Goal: Transaction & Acquisition: Purchase product/service

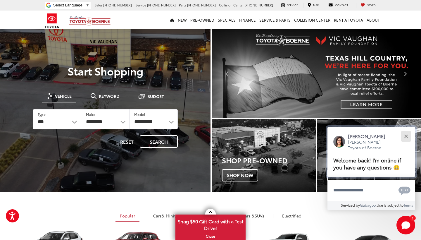
click at [407, 138] on button "Close" at bounding box center [406, 136] width 13 height 13
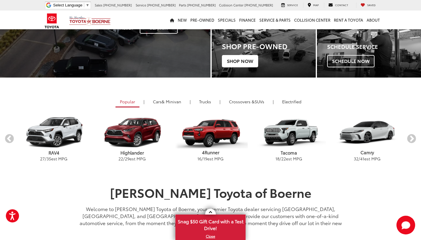
scroll to position [117, 0]
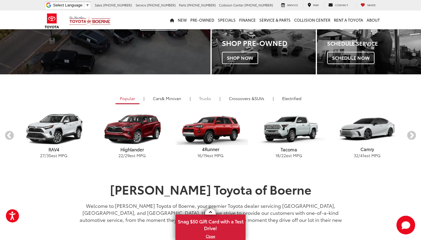
click at [205, 100] on link "Trucks" at bounding box center [205, 98] width 21 height 10
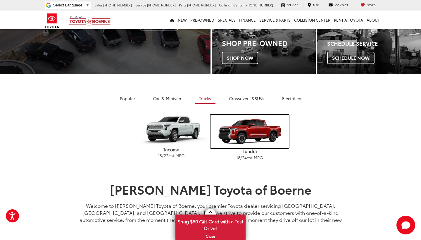
click at [248, 138] on img "carousel" at bounding box center [249, 131] width 78 height 33
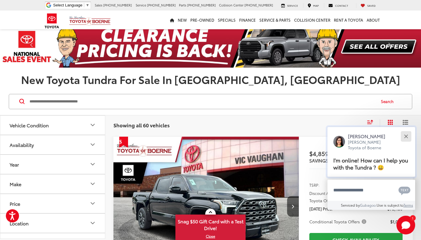
click at [408, 135] on button "Close" at bounding box center [406, 136] width 13 height 13
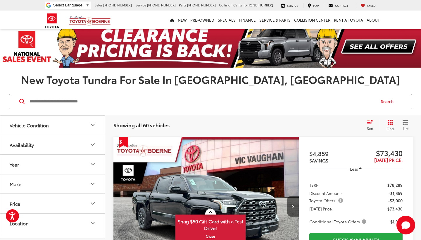
click at [405, 122] on icon "List View" at bounding box center [405, 122] width 6 height 5
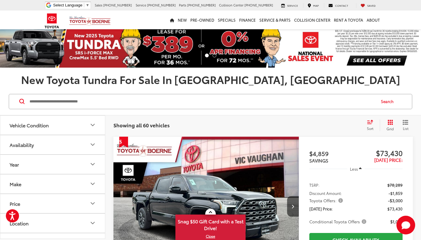
click at [405, 122] on icon "List View" at bounding box center [405, 122] width 6 height 5
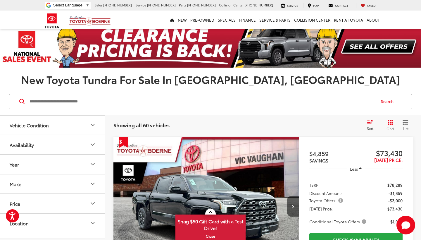
click at [370, 124] on div "Sort" at bounding box center [372, 125] width 16 height 12
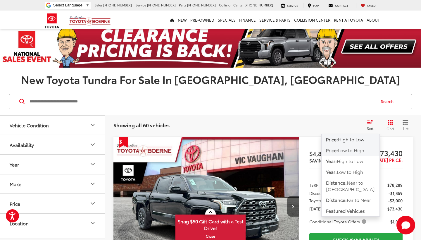
click at [352, 149] on span "Low to High" at bounding box center [351, 149] width 26 height 7
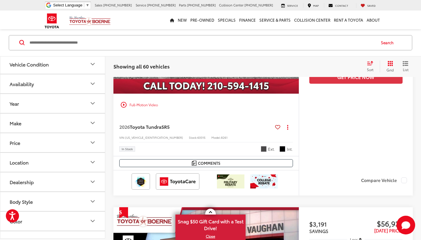
scroll to position [1438, 0]
click at [33, 131] on button "Make" at bounding box center [52, 122] width 105 height 19
click at [39, 106] on button "Year" at bounding box center [52, 103] width 105 height 19
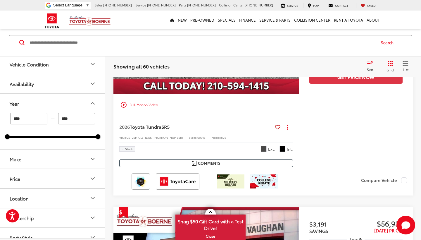
drag, startPoint x: 95, startPoint y: 135, endPoint x: 28, endPoint y: 136, distance: 66.6
click at [28, 136] on div "**** — **** 2025 2026" at bounding box center [52, 125] width 91 height 25
click at [28, 136] on div at bounding box center [52, 137] width 91 height 2
drag, startPoint x: 97, startPoint y: 136, endPoint x: 16, endPoint y: 135, distance: 80.7
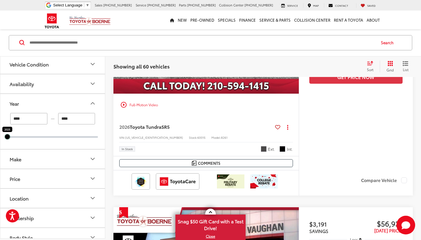
click at [16, 135] on div "**** — **** 2025 2025" at bounding box center [52, 125] width 91 height 25
type input "****"
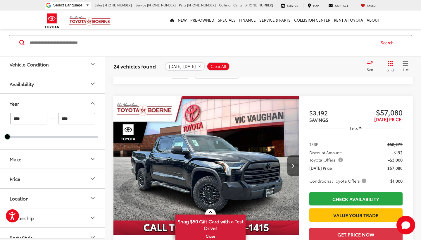
scroll to position [1054, 0]
click at [296, 166] on button "Next image" at bounding box center [293, 165] width 12 height 20
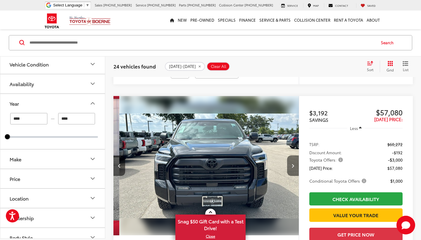
scroll to position [0, 186]
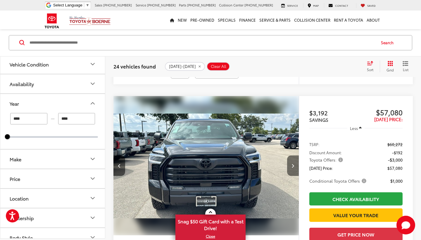
click at [296, 166] on button "Next image" at bounding box center [293, 165] width 12 height 20
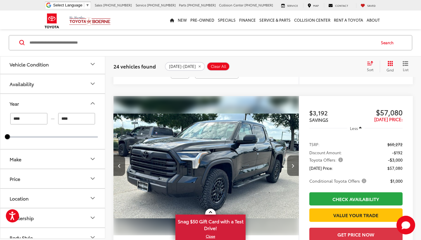
click at [294, 167] on button "Next image" at bounding box center [293, 165] width 12 height 20
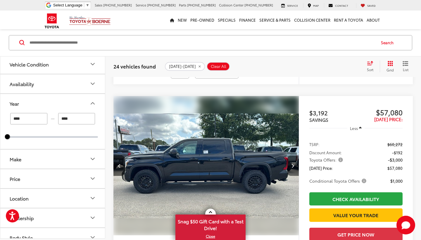
click at [294, 167] on button "Next image" at bounding box center [293, 165] width 12 height 20
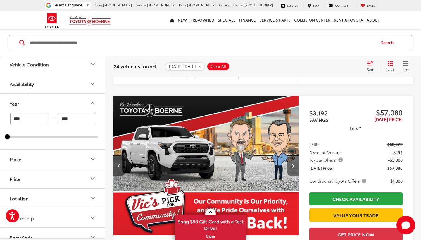
click at [294, 167] on button "Next image" at bounding box center [293, 165] width 12 height 20
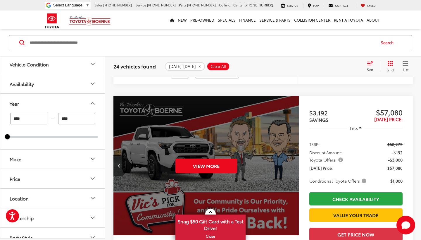
click at [294, 167] on div "View More" at bounding box center [206, 166] width 186 height 140
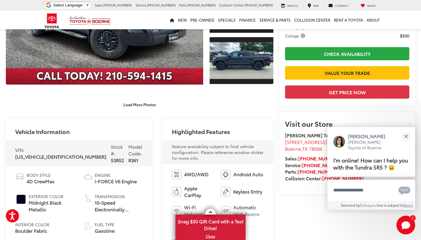
scroll to position [132, 0]
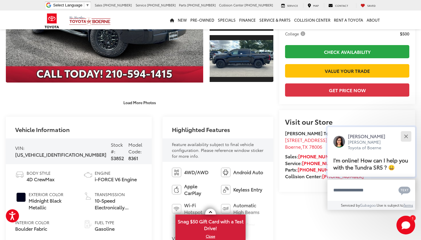
click at [407, 136] on div "Close" at bounding box center [406, 136] width 4 height 4
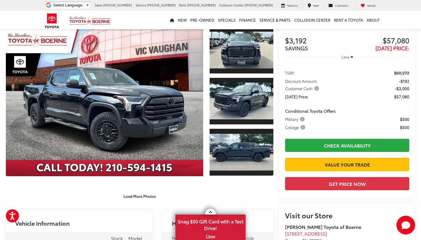
scroll to position [41, 0]
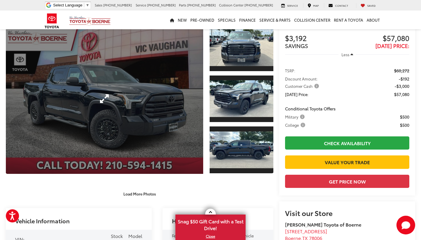
click at [169, 125] on link "Expand Photo 0" at bounding box center [104, 99] width 197 height 150
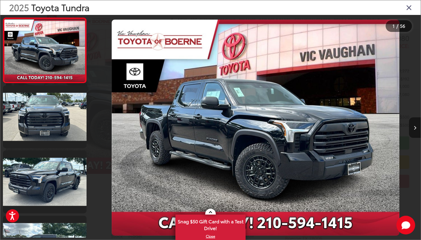
click at [416, 122] on button "Next image" at bounding box center [415, 127] width 12 height 20
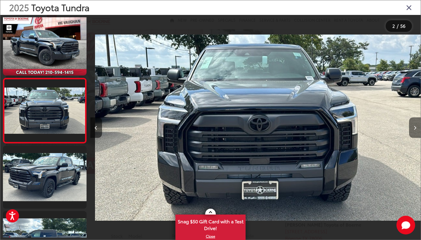
scroll to position [0, 330]
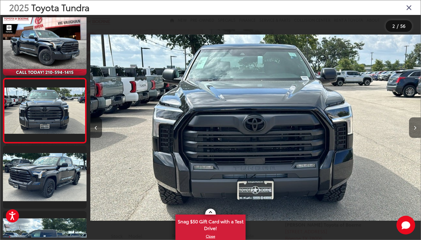
click at [415, 129] on icon "Next image" at bounding box center [415, 128] width 3 height 4
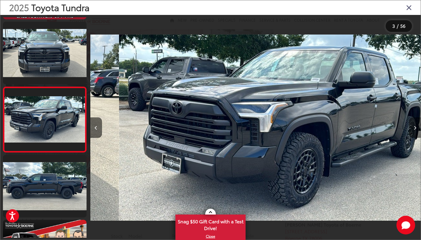
scroll to position [70, 0]
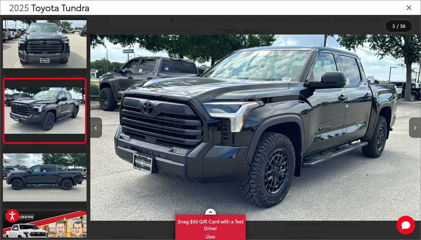
click at [415, 129] on icon "Next image" at bounding box center [415, 128] width 3 height 4
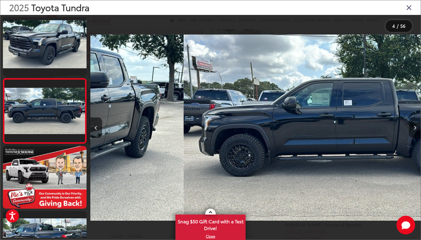
scroll to position [0, 991]
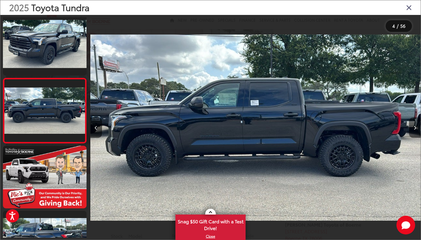
click at [415, 129] on icon "Next image" at bounding box center [415, 128] width 3 height 4
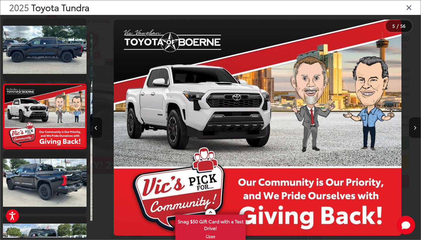
scroll to position [200, 0]
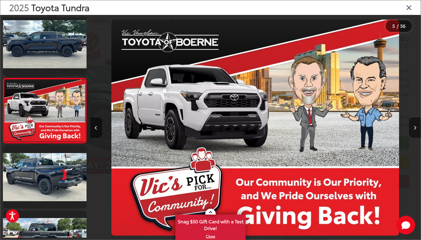
click at [415, 129] on icon "Next image" at bounding box center [415, 128] width 3 height 4
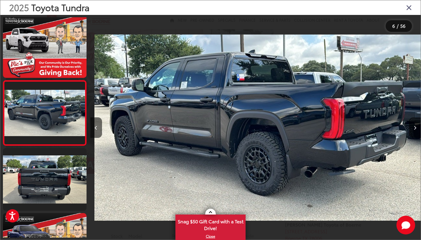
scroll to position [264, 0]
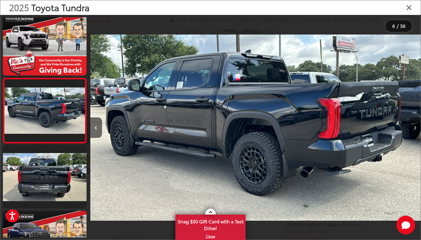
click at [415, 129] on icon "Next image" at bounding box center [415, 128] width 3 height 4
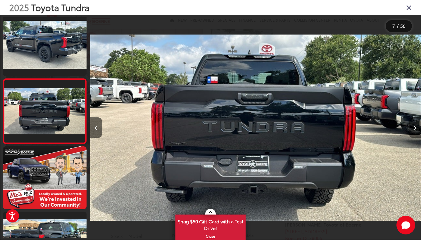
scroll to position [329, 0]
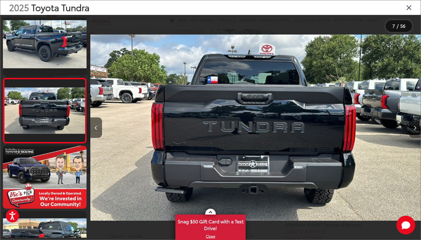
click at [415, 129] on icon "Next image" at bounding box center [415, 128] width 3 height 4
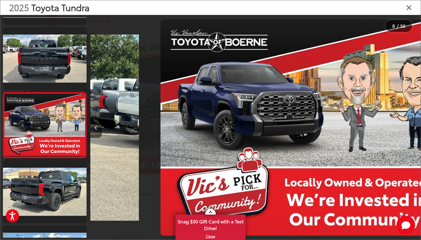
scroll to position [394, 0]
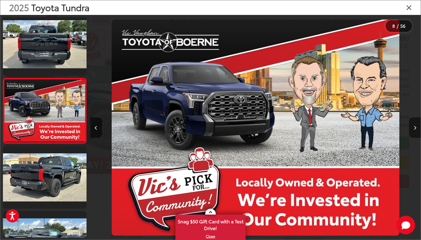
click at [415, 129] on icon "Next image" at bounding box center [415, 128] width 3 height 4
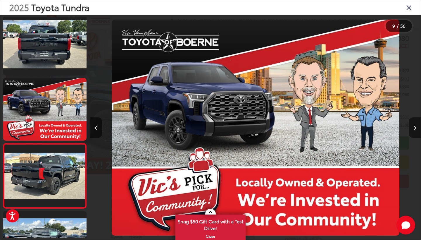
scroll to position [459, 0]
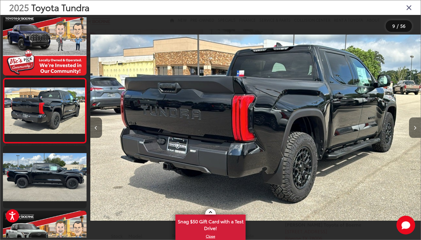
click at [415, 129] on icon "Next image" at bounding box center [415, 128] width 3 height 4
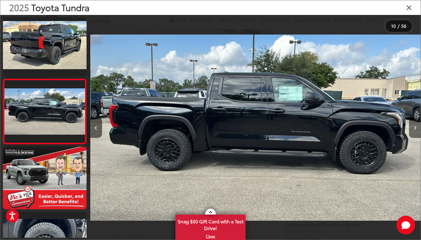
scroll to position [0, 0]
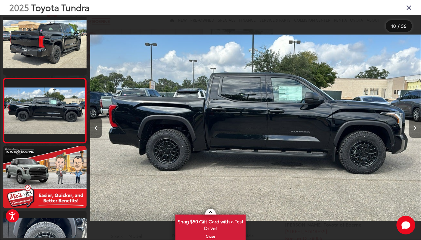
click at [415, 129] on icon "Next image" at bounding box center [415, 128] width 3 height 4
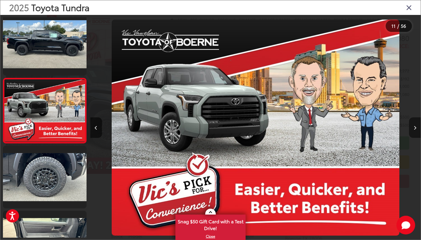
click at [415, 129] on icon "Next image" at bounding box center [415, 128] width 3 height 4
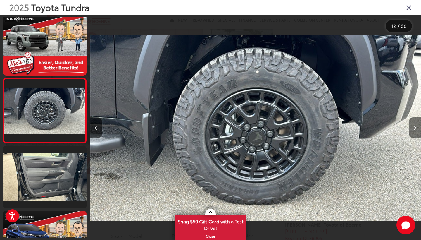
click at [415, 129] on icon "Next image" at bounding box center [415, 128] width 3 height 4
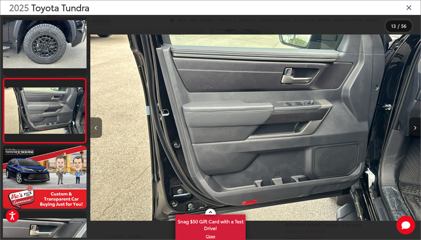
click at [415, 129] on icon "Next image" at bounding box center [415, 128] width 3 height 4
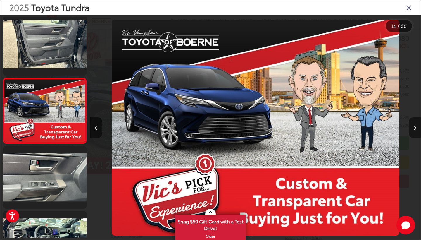
click at [415, 129] on icon "Next image" at bounding box center [415, 128] width 3 height 4
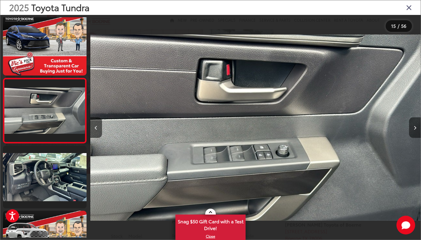
click at [415, 129] on icon "Next image" at bounding box center [415, 128] width 3 height 4
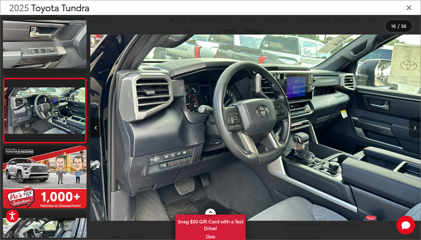
click at [415, 129] on icon "Next image" at bounding box center [415, 128] width 3 height 4
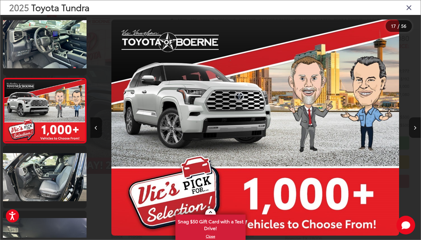
click at [415, 129] on icon "Next image" at bounding box center [415, 128] width 3 height 4
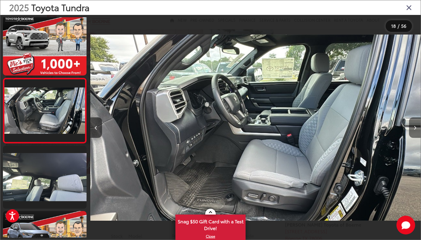
click at [415, 129] on icon "Next image" at bounding box center [415, 128] width 3 height 4
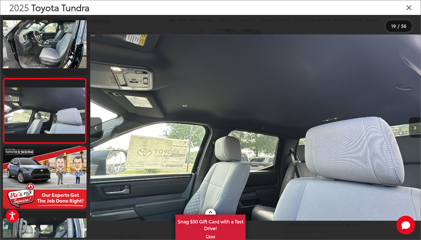
click at [415, 129] on icon "Next image" at bounding box center [415, 128] width 3 height 4
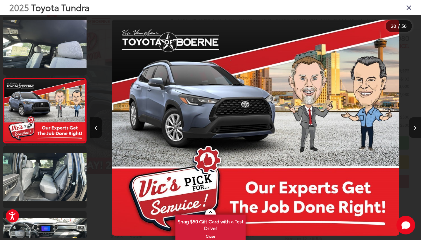
click at [415, 129] on icon "Next image" at bounding box center [415, 128] width 3 height 4
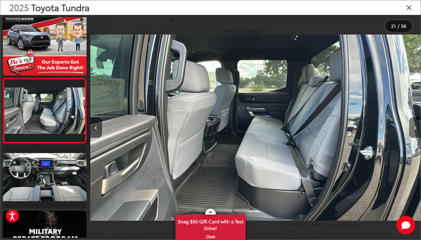
click at [415, 129] on icon "Next image" at bounding box center [415, 128] width 3 height 4
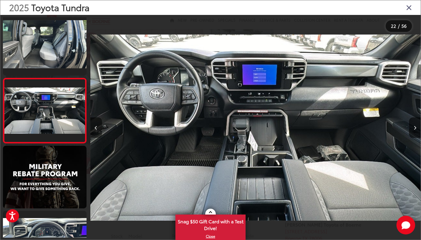
click at [98, 126] on button "Previous image" at bounding box center [96, 127] width 12 height 20
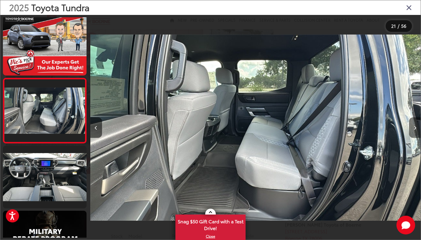
click at [420, 132] on button "Next image" at bounding box center [415, 127] width 12 height 20
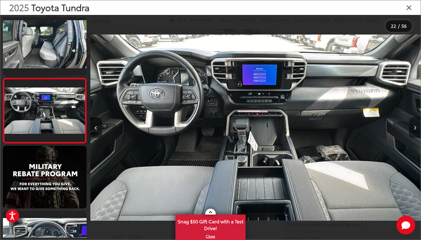
click at [418, 132] on button "Next image" at bounding box center [415, 127] width 12 height 20
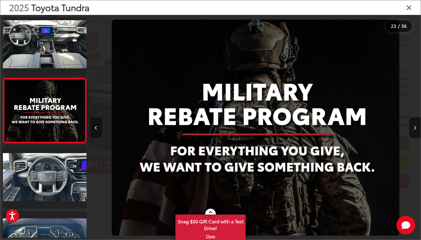
click at [92, 131] on button "Previous image" at bounding box center [96, 127] width 12 height 20
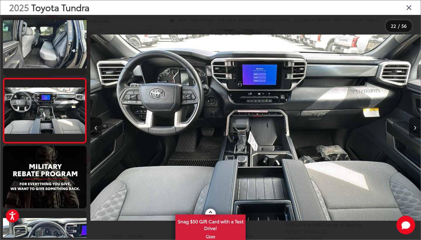
click at [414, 127] on icon "Next image" at bounding box center [415, 128] width 3 height 4
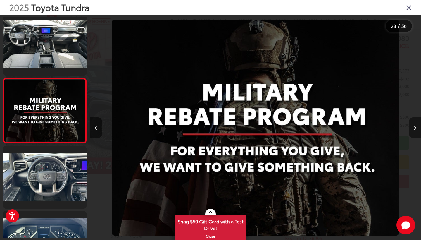
click at [414, 127] on icon "Next image" at bounding box center [415, 128] width 3 height 4
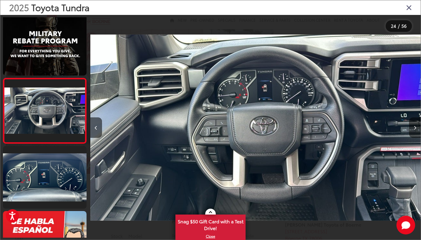
click at [414, 127] on icon "Next image" at bounding box center [415, 128] width 3 height 4
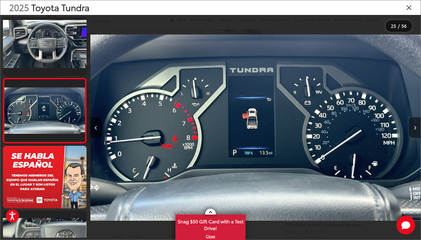
click at [414, 127] on icon "Next image" at bounding box center [415, 128] width 3 height 4
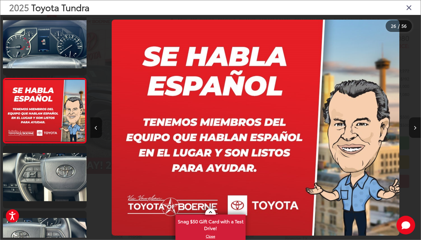
click at [414, 127] on icon "Next image" at bounding box center [415, 128] width 3 height 4
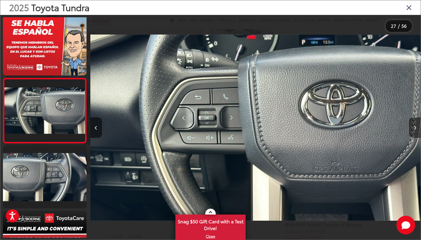
click at [414, 127] on icon "Next image" at bounding box center [415, 128] width 3 height 4
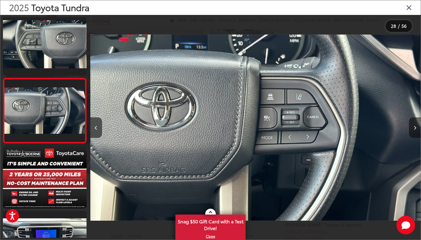
click at [414, 127] on icon "Next image" at bounding box center [415, 128] width 3 height 4
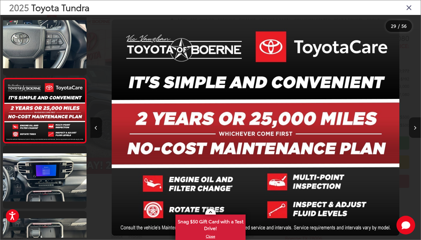
click at [414, 127] on icon "Next image" at bounding box center [415, 128] width 3 height 4
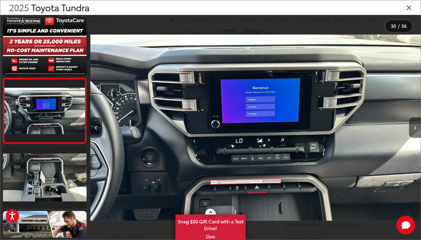
click at [414, 127] on icon "Next image" at bounding box center [415, 128] width 3 height 4
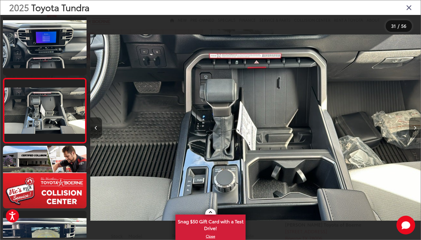
click at [414, 127] on icon "Next image" at bounding box center [415, 128] width 3 height 4
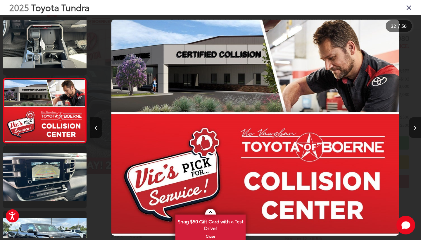
click at [414, 127] on icon "Next image" at bounding box center [415, 128] width 3 height 4
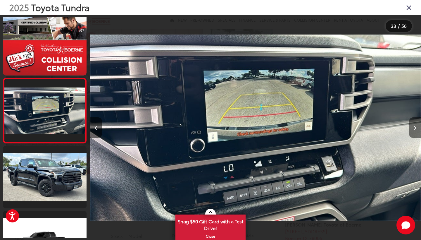
click at [414, 127] on icon "Next image" at bounding box center [415, 128] width 3 height 4
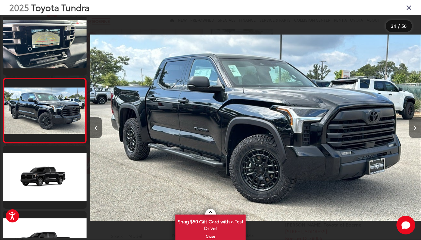
click at [414, 127] on icon "Next image" at bounding box center [415, 128] width 3 height 4
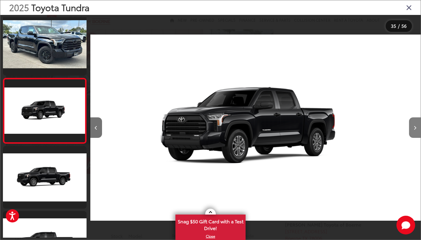
click at [414, 127] on icon "Next image" at bounding box center [415, 128] width 3 height 4
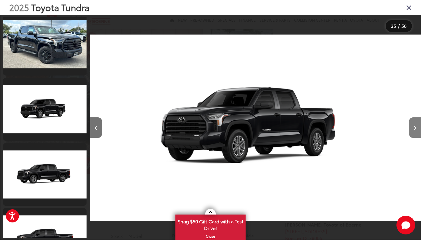
click at [414, 127] on icon "Next image" at bounding box center [415, 128] width 3 height 4
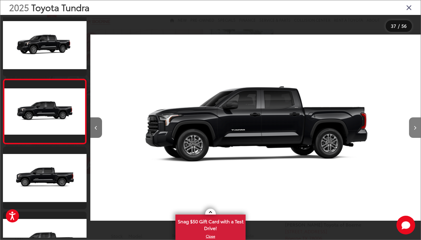
click at [414, 127] on icon "Next image" at bounding box center [415, 128] width 3 height 4
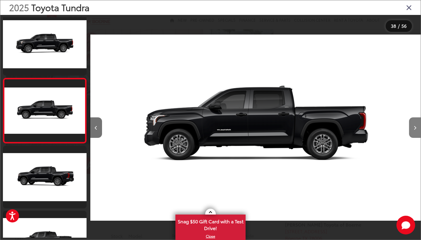
click at [414, 127] on icon "Next image" at bounding box center [415, 128] width 3 height 4
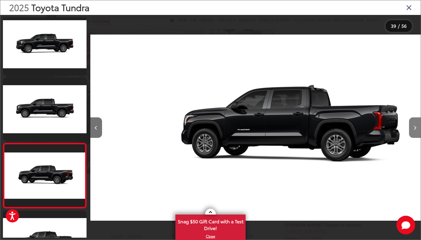
click at [414, 127] on icon "Next image" at bounding box center [415, 128] width 3 height 4
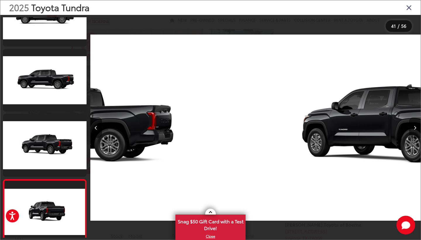
click at [414, 127] on icon "Next image" at bounding box center [415, 128] width 3 height 4
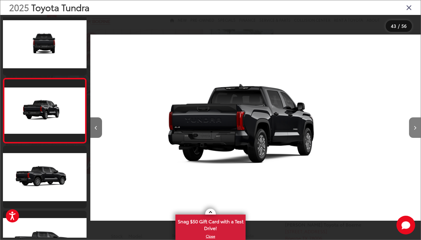
click at [414, 127] on icon "Next image" at bounding box center [415, 128] width 3 height 4
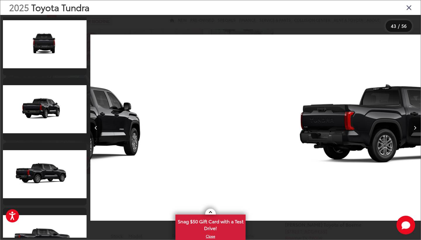
click at [414, 127] on icon "Next image" at bounding box center [415, 128] width 3 height 4
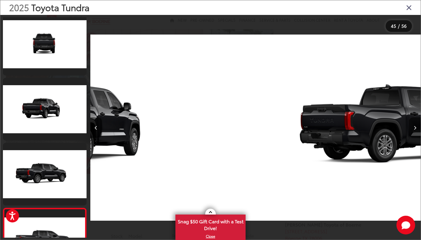
click at [414, 127] on icon "Next image" at bounding box center [415, 128] width 3 height 4
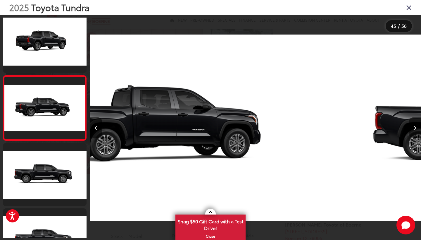
click at [414, 127] on icon "Next image" at bounding box center [415, 128] width 3 height 4
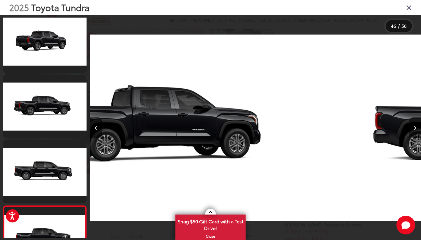
click at [414, 127] on icon "Next image" at bounding box center [415, 128] width 3 height 4
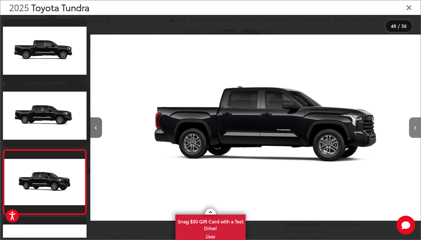
click at [414, 127] on icon "Next image" at bounding box center [415, 128] width 3 height 4
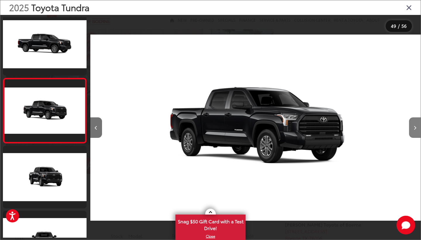
click at [414, 127] on icon "Next image" at bounding box center [415, 128] width 3 height 4
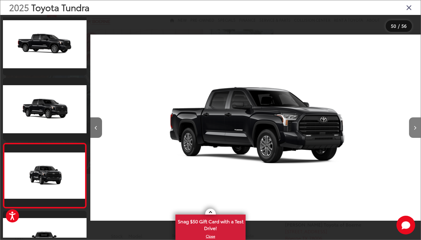
click at [414, 127] on icon "Next image" at bounding box center [415, 128] width 3 height 4
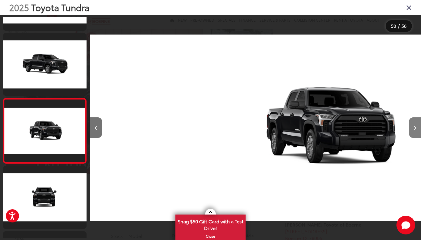
click at [414, 127] on icon "Next image" at bounding box center [415, 128] width 3 height 4
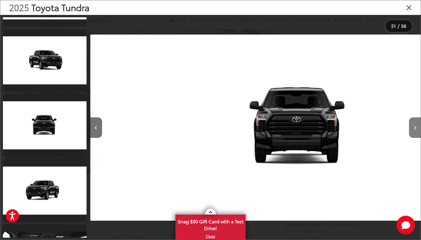
click at [414, 127] on icon "Next image" at bounding box center [415, 128] width 3 height 4
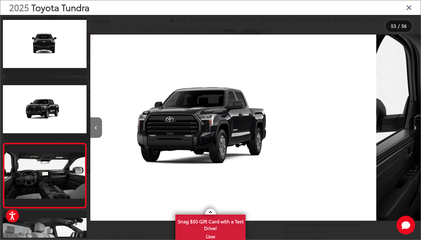
click at [414, 127] on icon "Next image" at bounding box center [415, 128] width 3 height 4
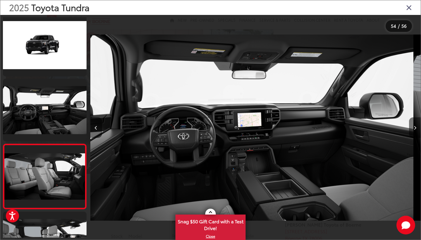
click at [414, 127] on icon "Next image" at bounding box center [415, 128] width 3 height 4
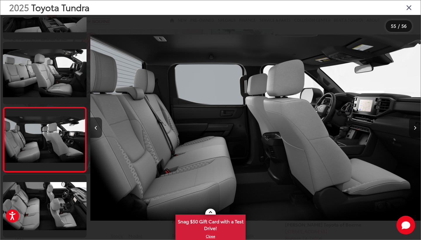
click at [414, 127] on icon "Next image" at bounding box center [415, 128] width 3 height 4
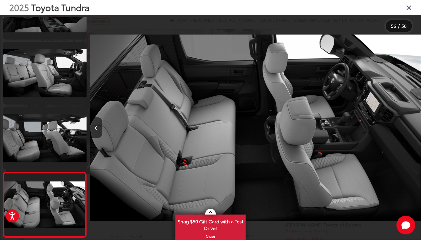
drag, startPoint x: 414, startPoint y: 127, endPoint x: 414, endPoint y: 96, distance: 31.9
click at [414, 98] on div at bounding box center [379, 127] width 83 height 225
click at [409, 8] on icon "Close gallery" at bounding box center [409, 8] width 6 height 8
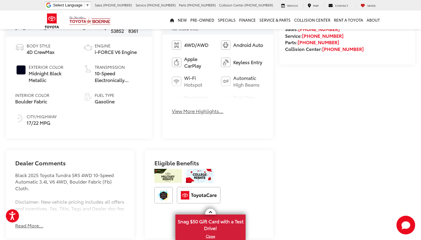
click at [174, 108] on button "View More Highlights..." at bounding box center [197, 111] width 51 height 7
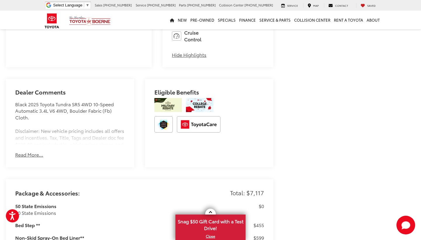
click at [29, 151] on button "Read More..." at bounding box center [29, 154] width 28 height 7
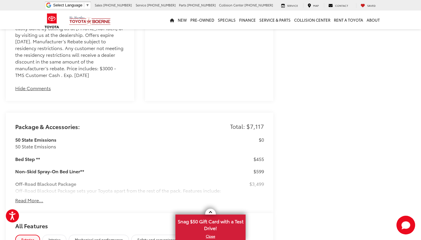
click at [28, 197] on button "Read More..." at bounding box center [29, 200] width 28 height 7
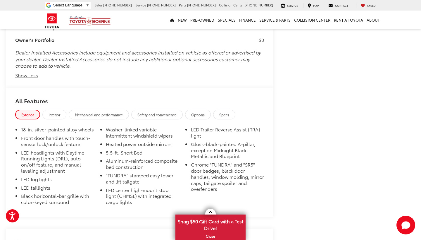
scroll to position [1062, 0]
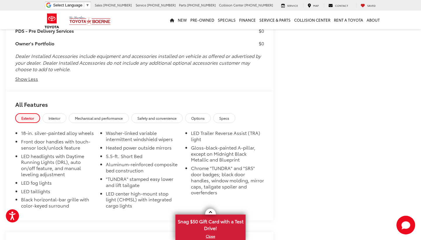
click at [53, 115] on span "Interior" at bounding box center [55, 117] width 12 height 5
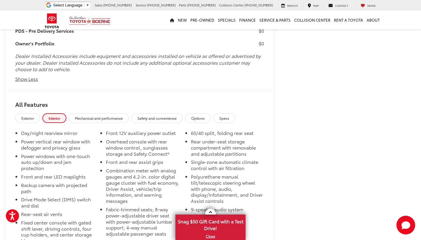
click at [33, 115] on span "Exterior" at bounding box center [27, 117] width 13 height 5
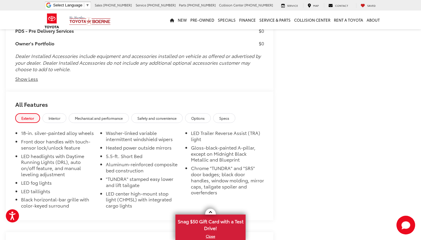
click at [167, 115] on span "Safety and convenience" at bounding box center [156, 117] width 39 height 5
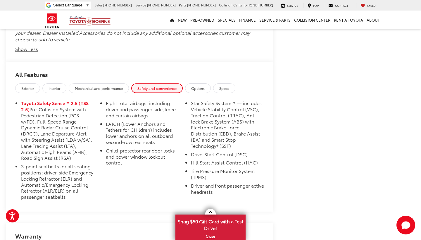
scroll to position [1090, 0]
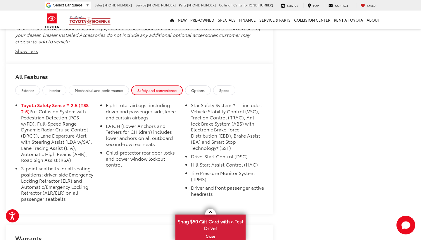
click at [202, 64] on h2 "All Features" at bounding box center [139, 75] width 267 height 22
click at [205, 88] on span "Options" at bounding box center [197, 90] width 13 height 5
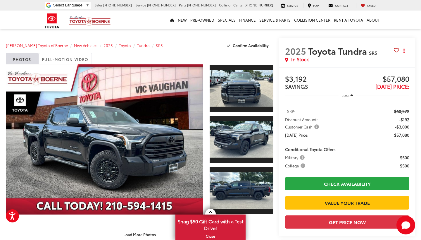
scroll to position [0, 0]
